Goal: Navigation & Orientation: Find specific page/section

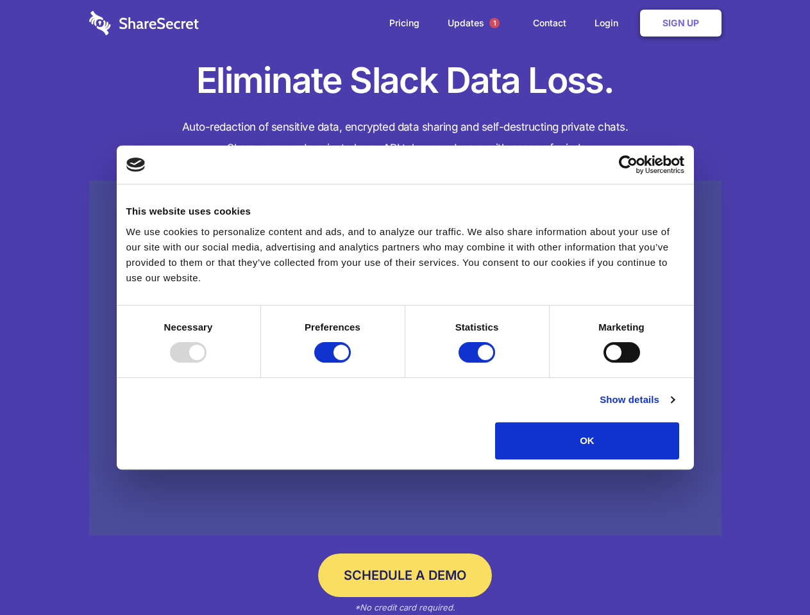
click at [206, 363] on div at bounding box center [188, 352] width 37 height 21
click at [351, 363] on input "Preferences" at bounding box center [332, 352] width 37 height 21
checkbox input "false"
click at [478, 363] on input "Statistics" at bounding box center [476, 352] width 37 height 21
checkbox input "false"
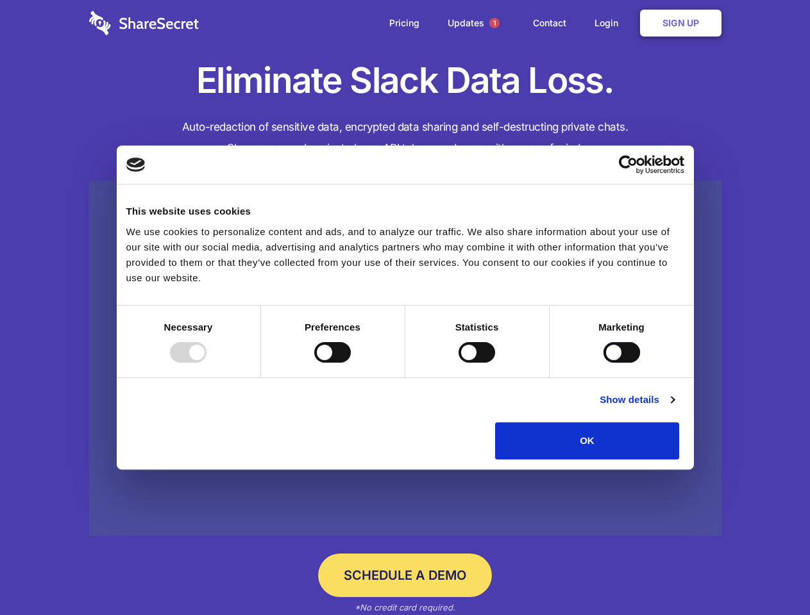
click at [603, 363] on input "Marketing" at bounding box center [621, 352] width 37 height 21
checkbox input "true"
click at [674, 408] on link "Show details" at bounding box center [636, 399] width 74 height 15
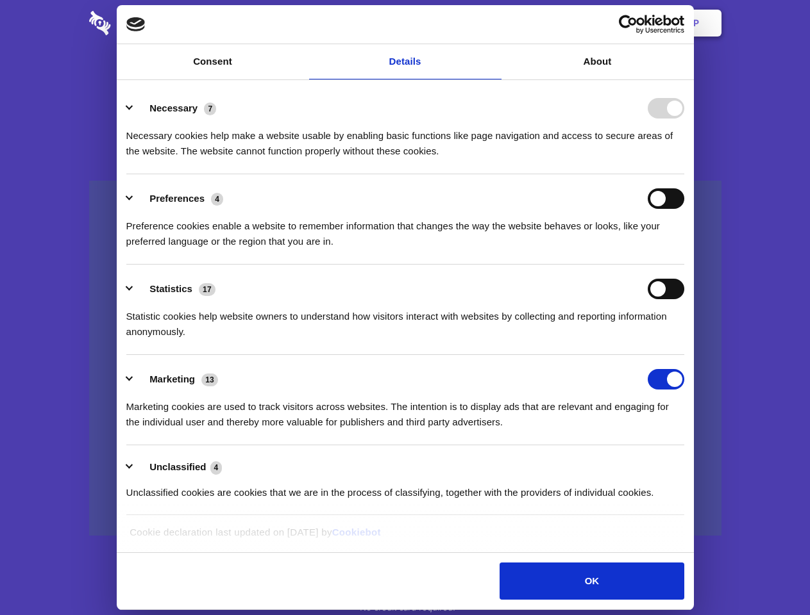
click at [684, 174] on li "Necessary 7 Necessary cookies help make a website usable by enabling basic func…" at bounding box center [405, 129] width 558 height 90
click at [494, 23] on span "1" at bounding box center [494, 23] width 10 height 10
